Goal: Find specific page/section: Find specific page/section

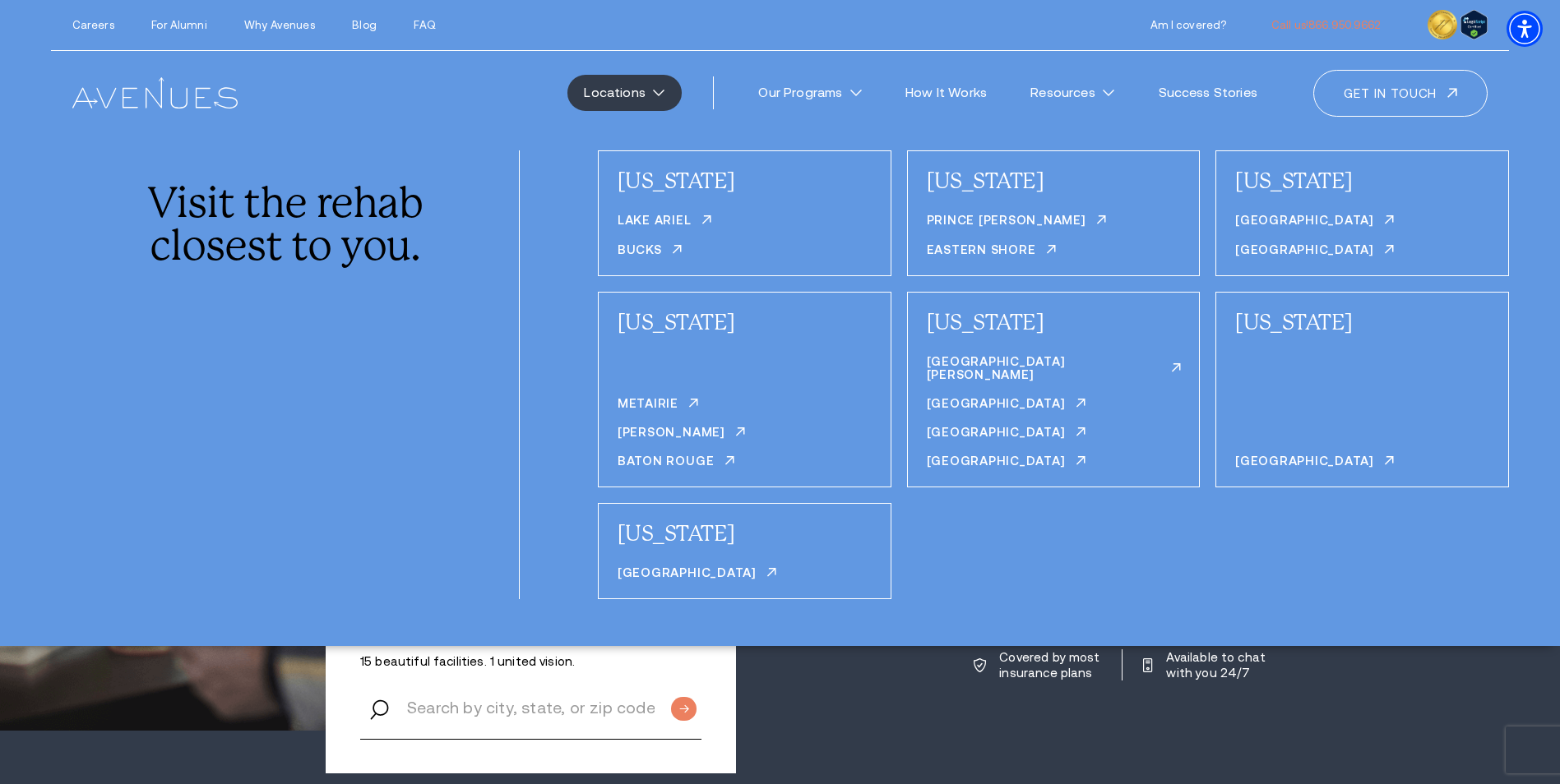
click at [672, 101] on link "Locations" at bounding box center [624, 93] width 114 height 36
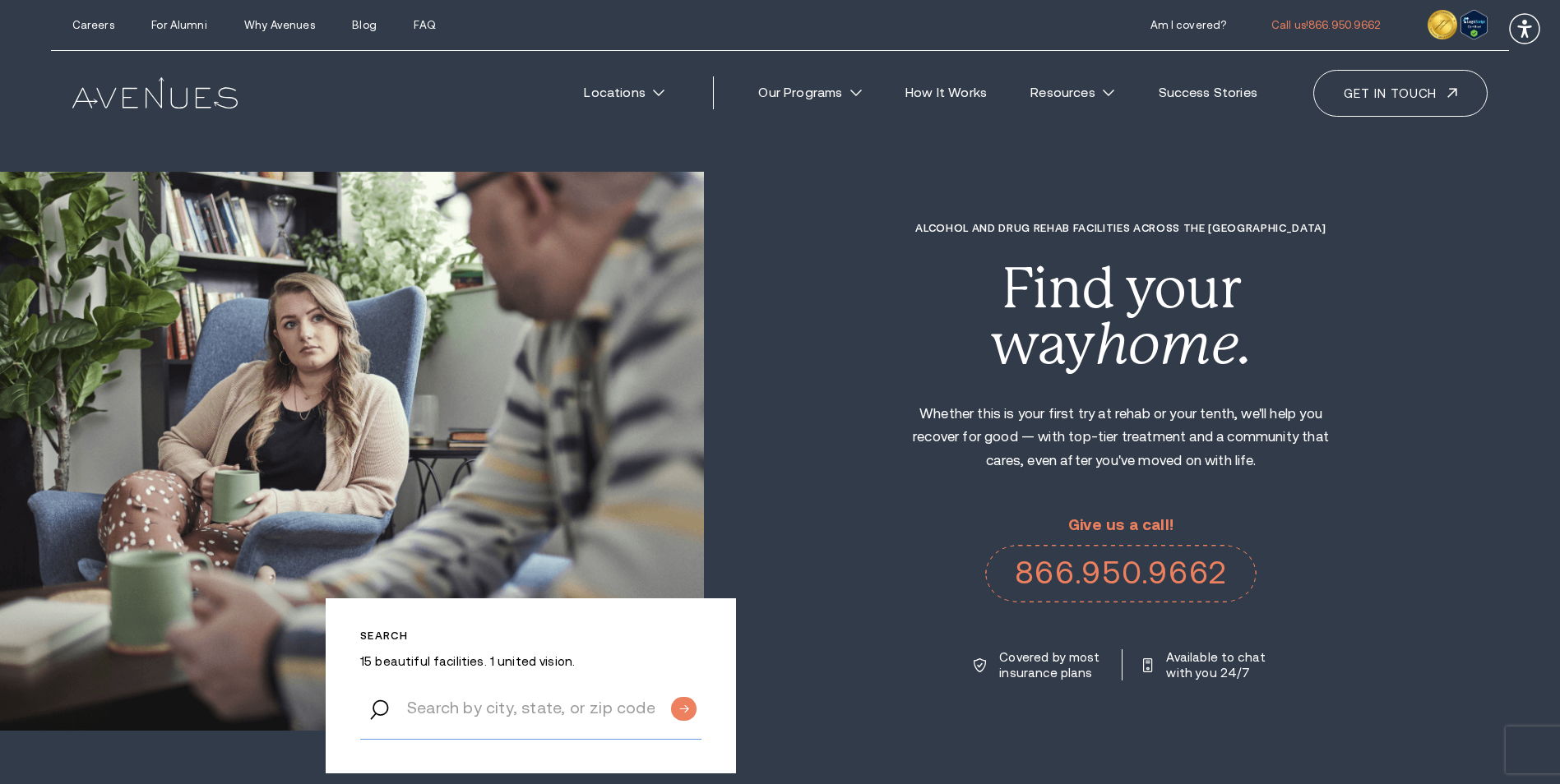
click at [572, 725] on input "text" at bounding box center [530, 709] width 341 height 62
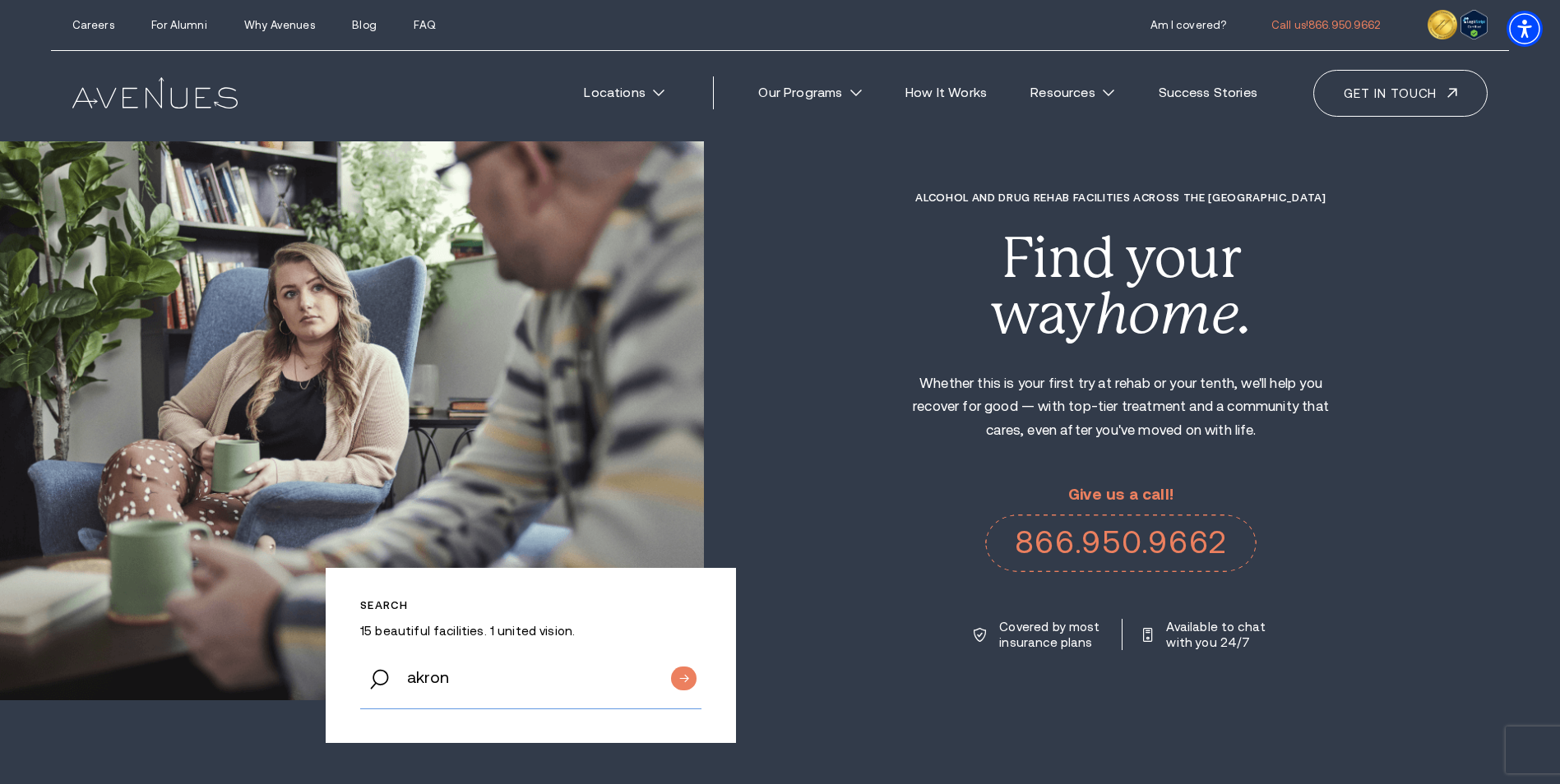
scroll to position [82, 0]
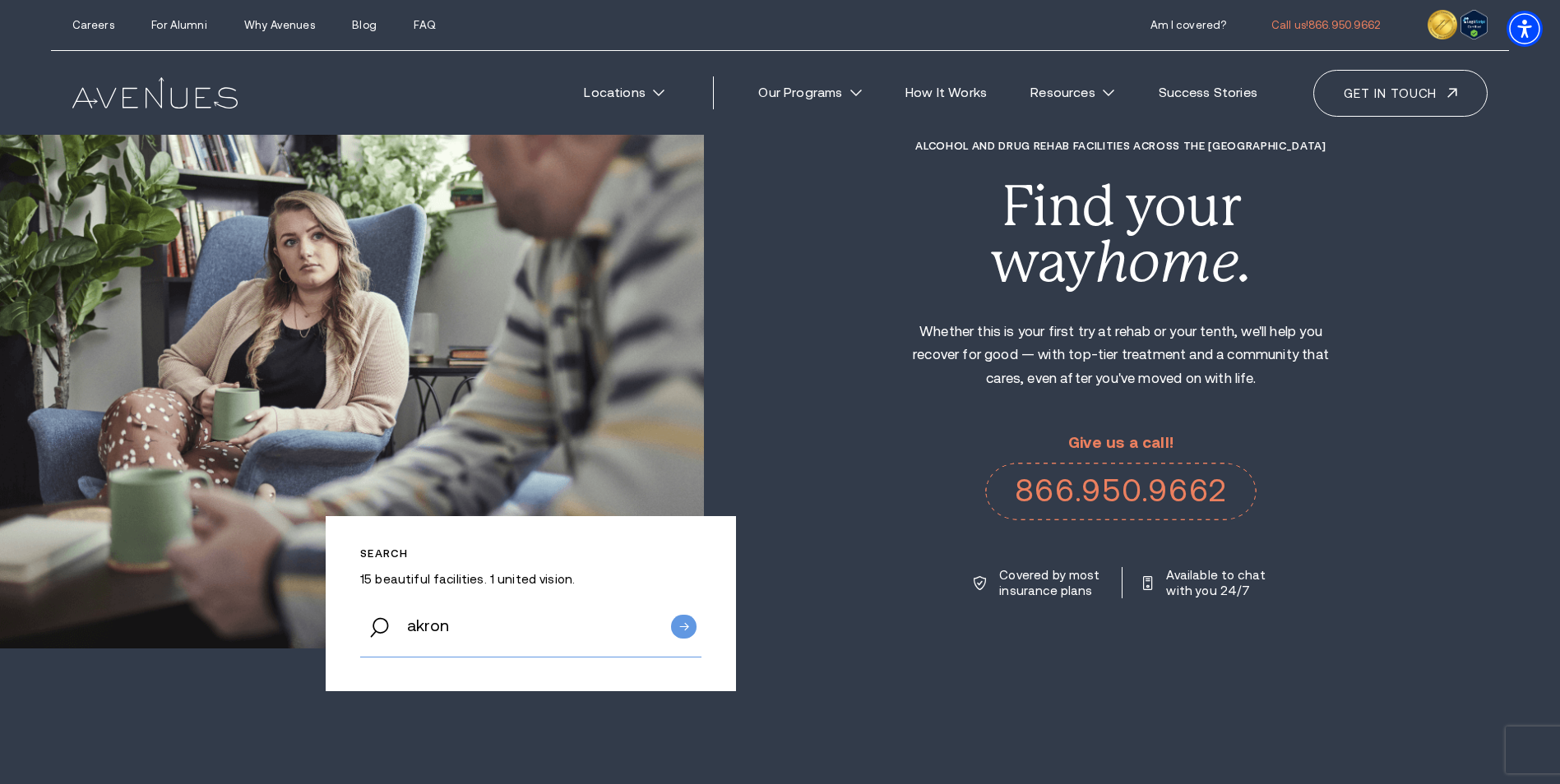
type input "akron"
drag, startPoint x: 675, startPoint y: 634, endPoint x: 667, endPoint y: 633, distance: 8.1
click at [674, 633] on input "Submit button" at bounding box center [684, 627] width 25 height 23
